Goal: Find specific page/section

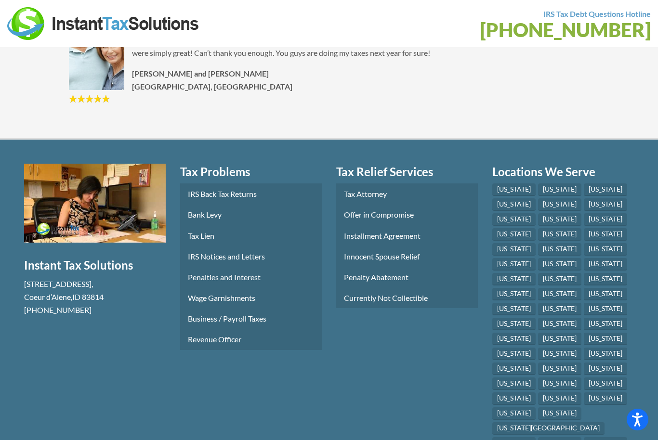
scroll to position [4971, 0]
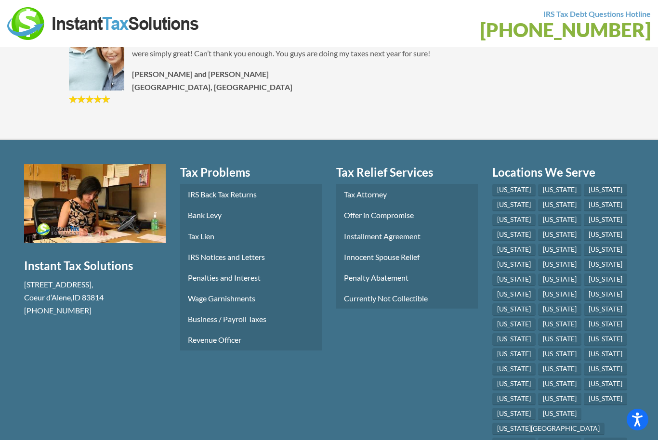
click at [582, 333] on link "[US_STATE]" at bounding box center [559, 339] width 43 height 13
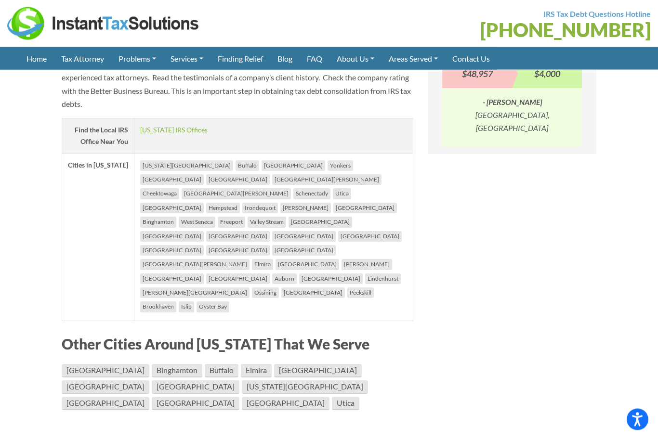
scroll to position [930, 0]
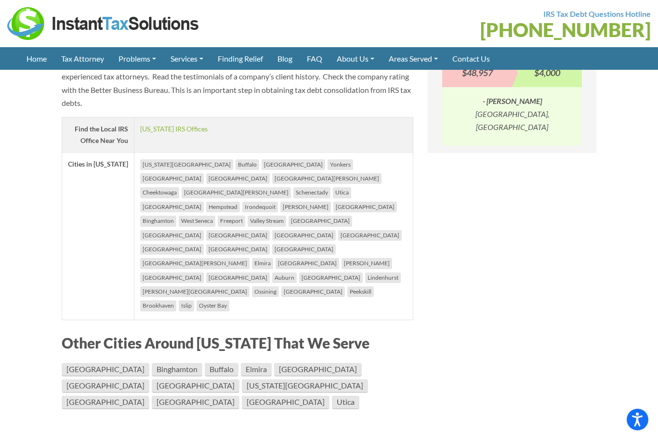
click at [239, 380] on link "[GEOGRAPHIC_DATA]" at bounding box center [196, 386] width 88 height 13
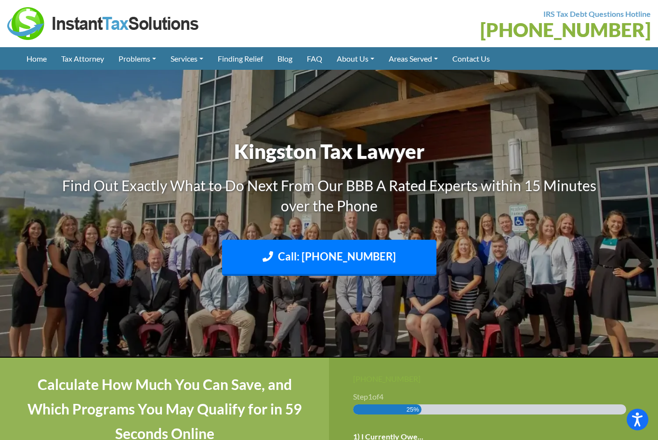
click at [0, 0] on link "[MEDICAL_DATA]" at bounding box center [0, 0] width 0 height 0
